Goal: Task Accomplishment & Management: Manage account settings

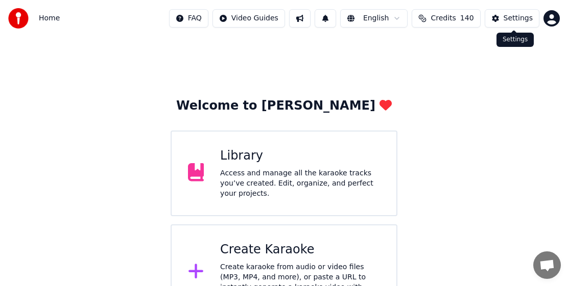
click at [516, 16] on div "Settings" at bounding box center [517, 18] width 29 height 10
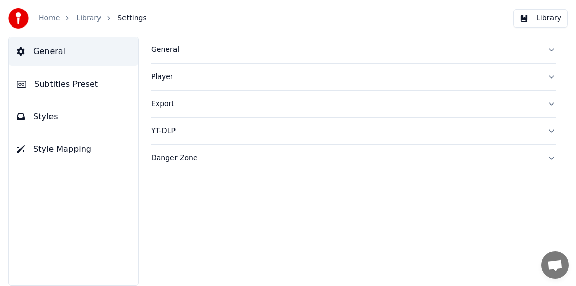
click at [48, 20] on link "Home" at bounding box center [49, 18] width 21 height 10
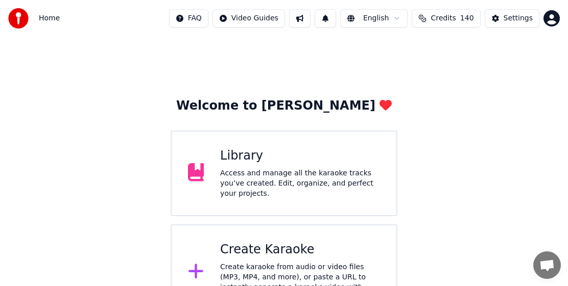
click at [454, 17] on span "Credits" at bounding box center [442, 18] width 25 height 10
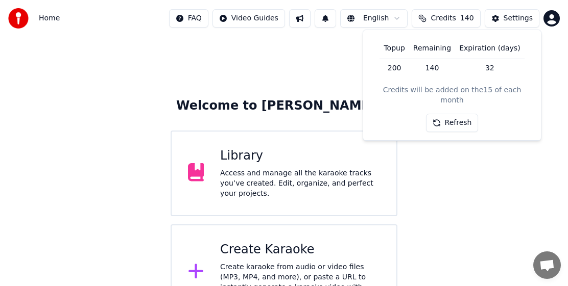
click at [457, 114] on button "Refresh" at bounding box center [452, 123] width 53 height 18
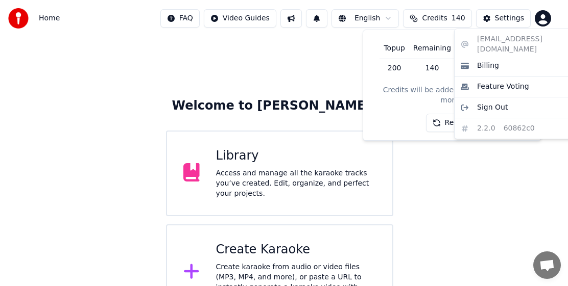
click at [551, 23] on html "Home FAQ Video Guides English Credits 140 Settings Welcome to Youka Library Acc…" at bounding box center [284, 160] width 568 height 320
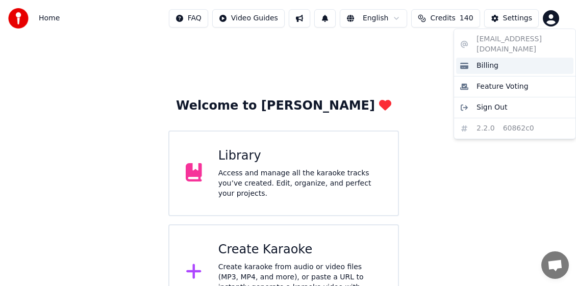
click at [485, 61] on span "Billing" at bounding box center [488, 66] width 22 height 10
click at [553, 18] on html "Home FAQ Video Guides English Credits 140 Settings Welcome to Youka Library Acc…" at bounding box center [288, 160] width 576 height 320
click at [482, 61] on span "Billing" at bounding box center [488, 66] width 22 height 10
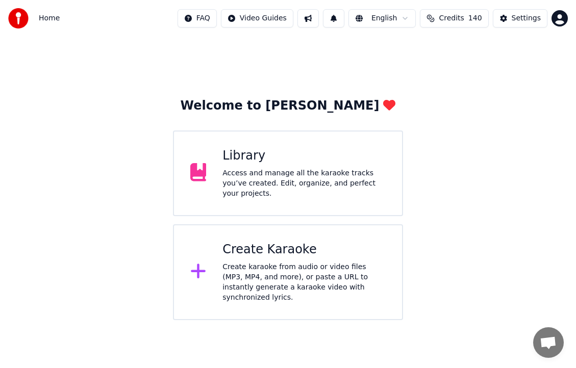
click at [232, 185] on div "Access and manage all the karaoke tracks you’ve created. Edit, organize, and pe…" at bounding box center [304, 183] width 163 height 31
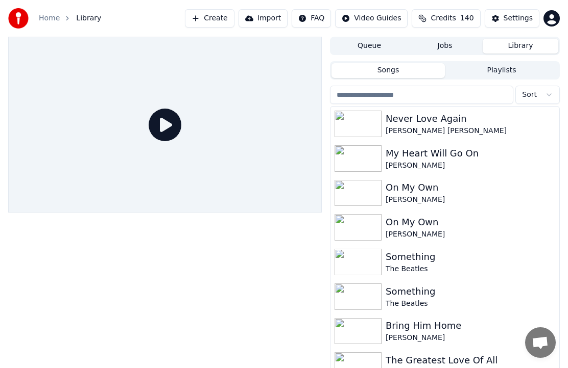
click at [552, 13] on html "Home Library Create Import FAQ Video Guides Credits 140 Settings Queue Jobs Lib…" at bounding box center [284, 184] width 568 height 368
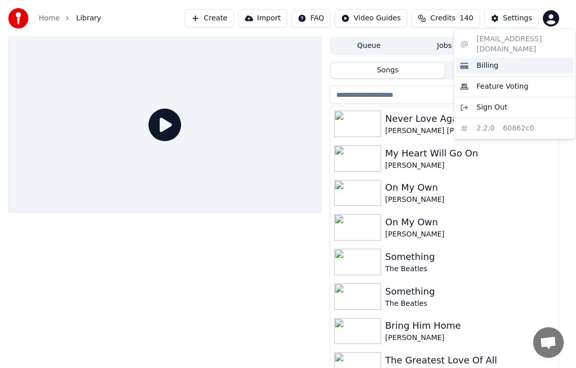
click at [497, 58] on div "Billing" at bounding box center [514, 66] width 117 height 16
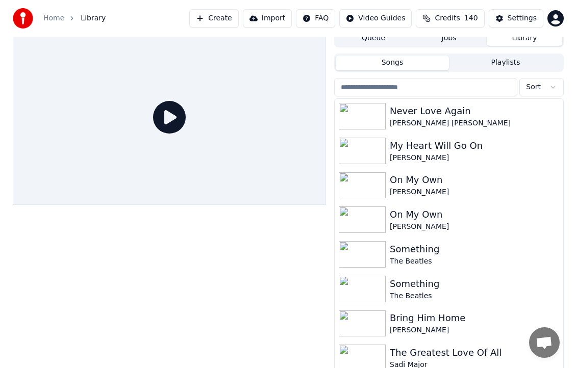
scroll to position [14, 0]
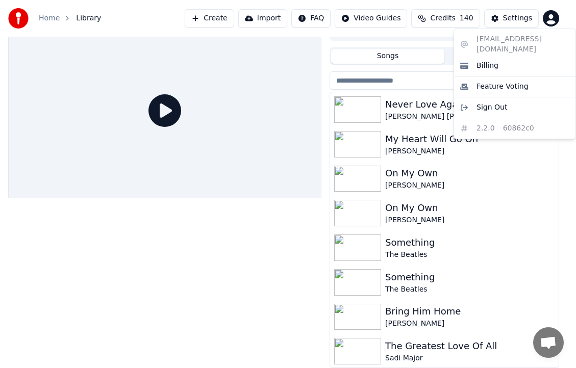
click at [550, 19] on html "Home Library Create Import FAQ Video Guides Credits 140 Settings Queue Jobs Lib…" at bounding box center [288, 170] width 576 height 368
click at [491, 103] on span "Sign Out" at bounding box center [492, 108] width 31 height 10
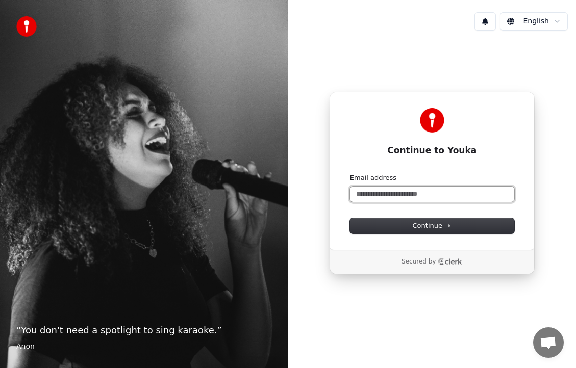
click at [450, 194] on input "Email address" at bounding box center [432, 194] width 164 height 15
click at [350, 174] on button "submit" at bounding box center [350, 174] width 0 height 0
type input "**********"
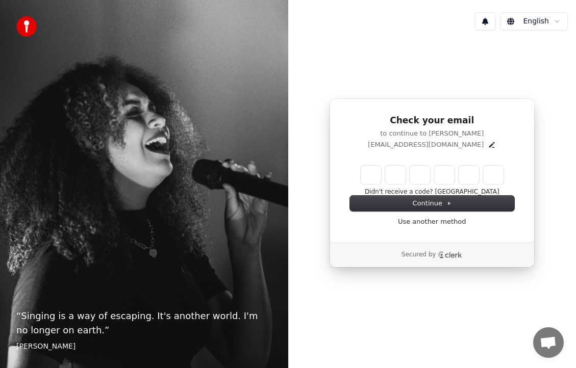
click at [369, 175] on input "Enter verification code" at bounding box center [432, 175] width 143 height 18
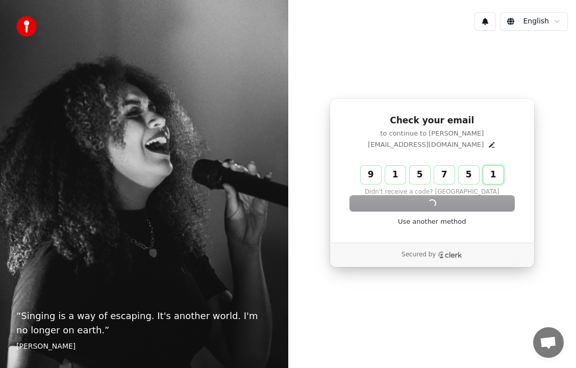
type input "******"
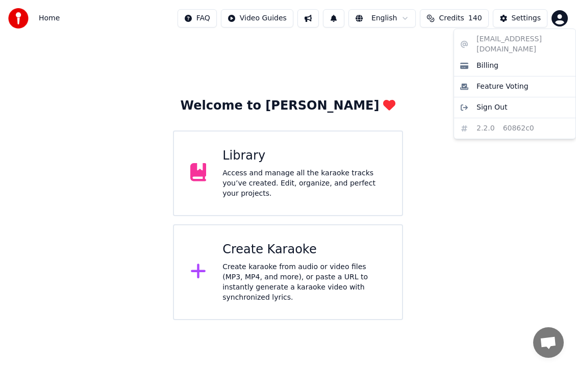
click at [559, 16] on html "Home FAQ Video Guides English Credits 140 Settings Welcome to Youka Library Acc…" at bounding box center [288, 160] width 576 height 320
click at [478, 61] on span "Billing" at bounding box center [488, 66] width 22 height 10
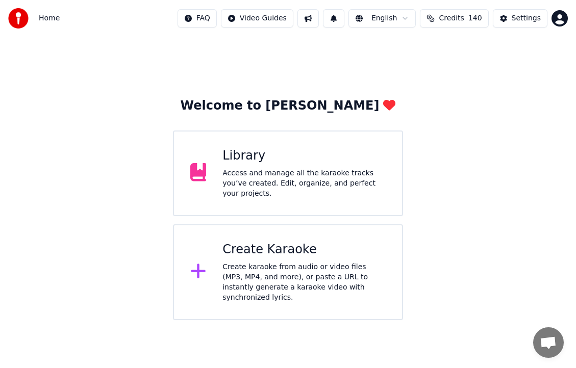
drag, startPoint x: 69, startPoint y: 319, endPoint x: 102, endPoint y: 266, distance: 62.8
click at [69, 319] on html "Home FAQ Video Guides English Credits 140 Settings Welcome to Youka Library Acc…" at bounding box center [288, 160] width 576 height 320
